Goal: Communication & Community: Answer question/provide support

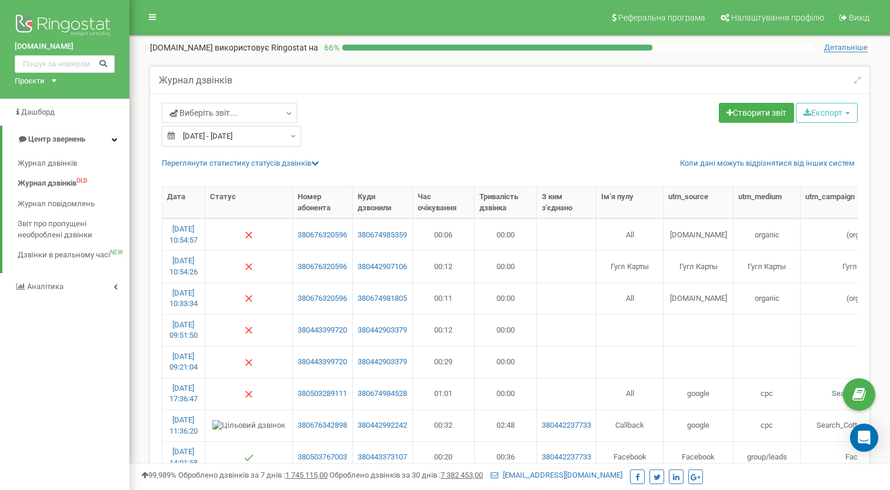
select select "50"
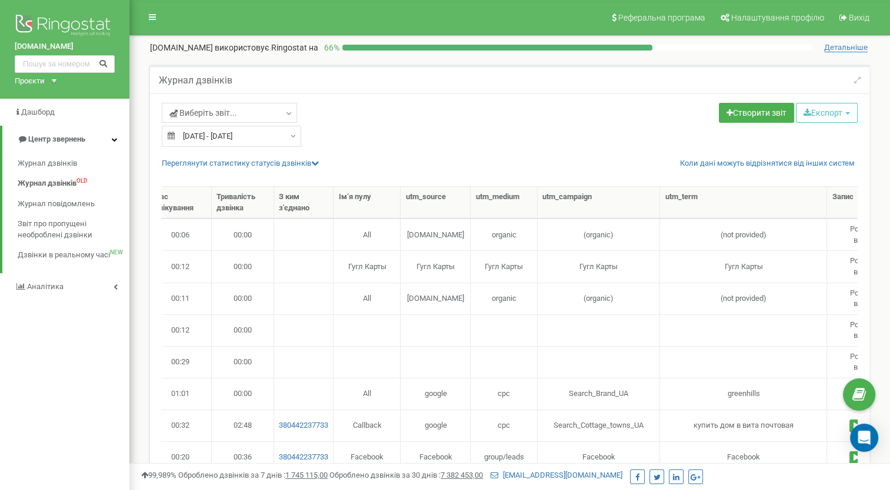
scroll to position [0, 233]
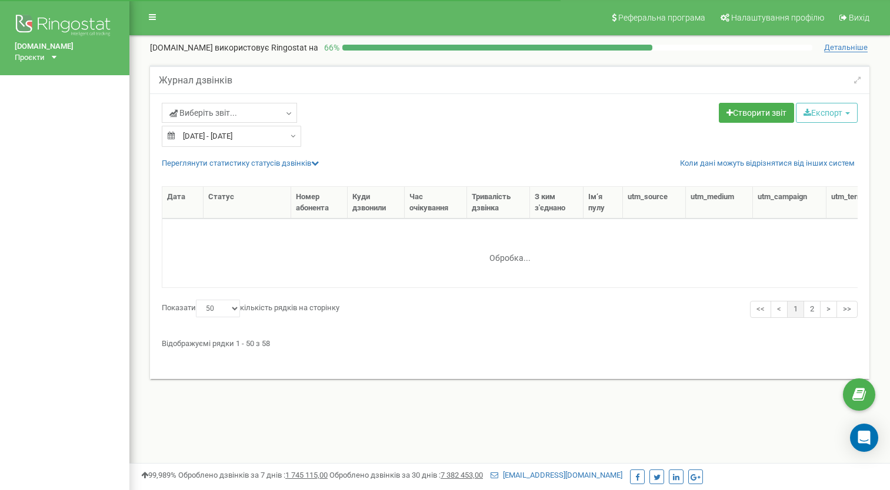
select select "50"
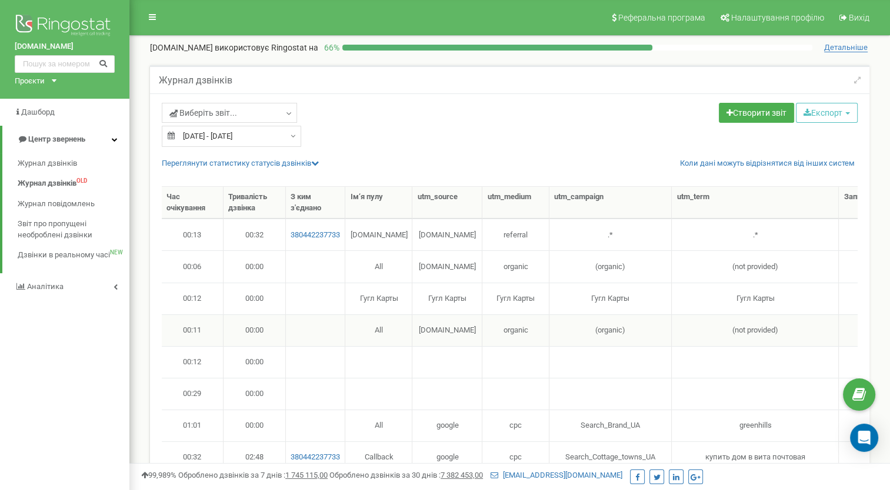
scroll to position [0, 152]
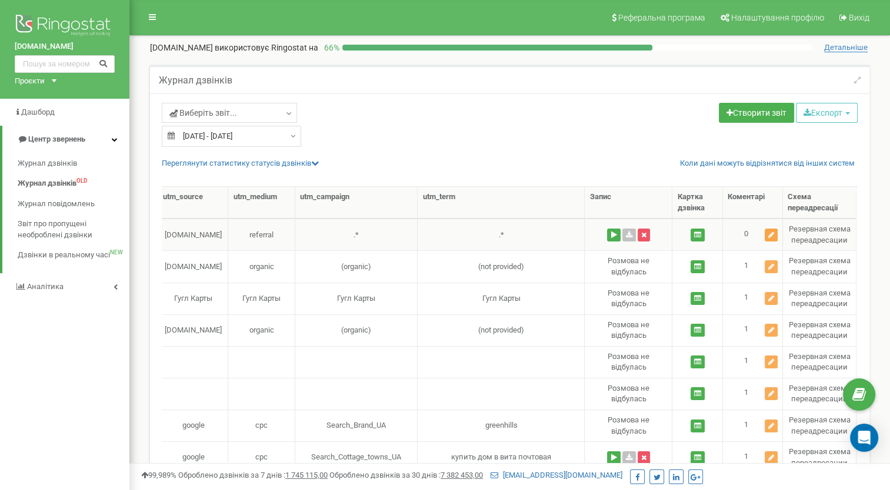
click at [773, 233] on icon at bounding box center [771, 235] width 6 height 7
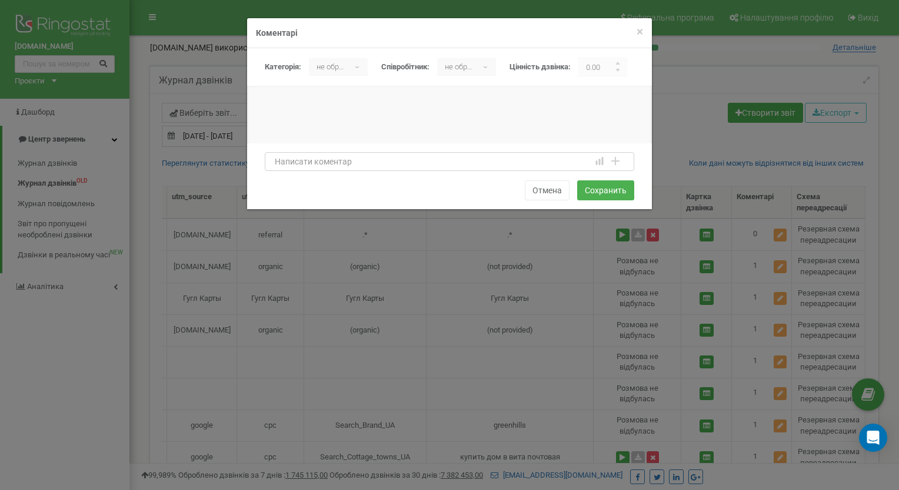
click at [301, 162] on textarea at bounding box center [449, 161] width 369 height 19
type textarea "k"
type textarea "lun уточнює інформацію"
click at [601, 189] on button "Сохранить" at bounding box center [605, 191] width 57 height 20
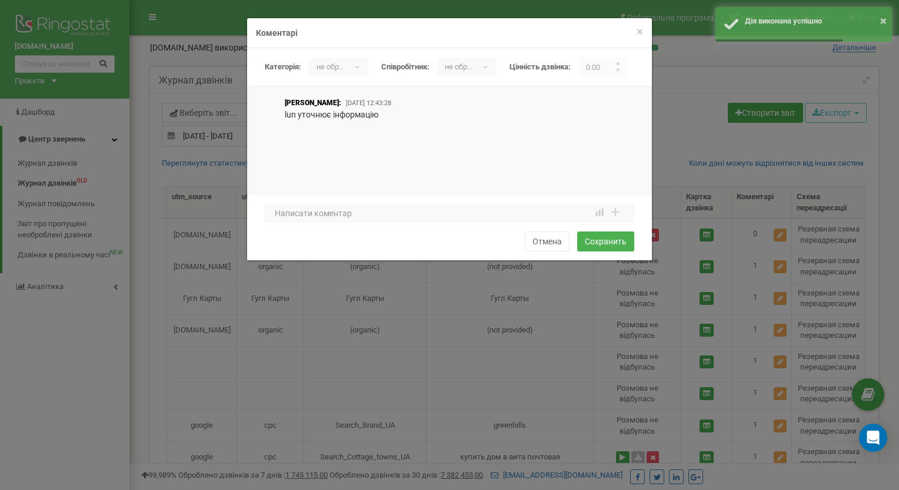
click at [572, 324] on div "× Закрити Коментарі [GEOGRAPHIC_DATA]: не обрано [PERSON_NAME] не обрано ▾ не о…" at bounding box center [449, 245] width 899 height 490
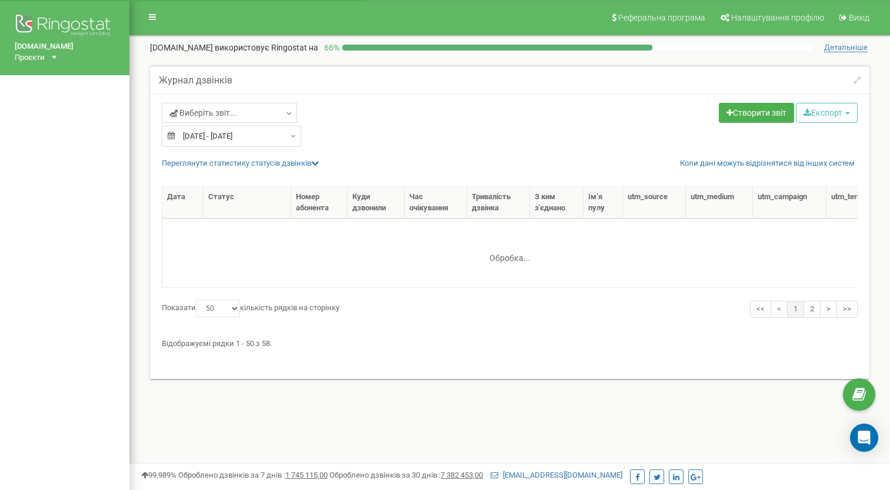
select select "50"
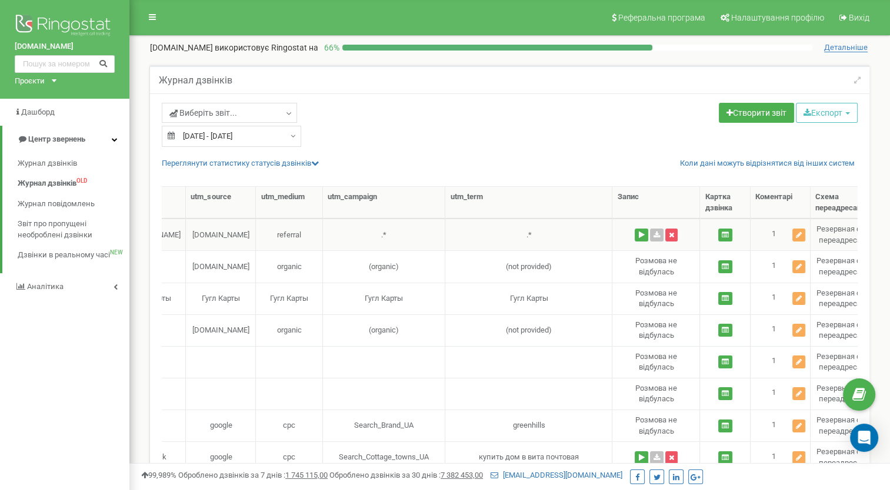
scroll to position [0, 505]
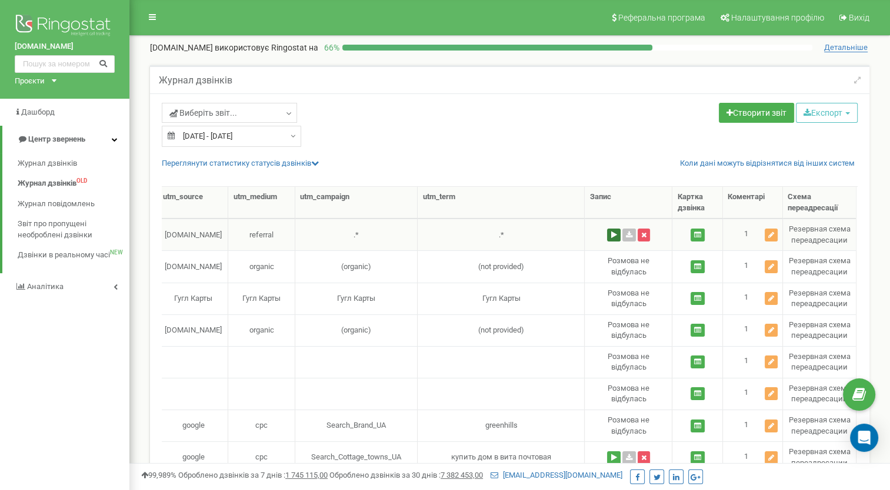
click at [613, 236] on button at bounding box center [614, 235] width 14 height 13
click at [539, 267] on button at bounding box center [541, 268] width 19 height 15
